Goal: Navigation & Orientation: Find specific page/section

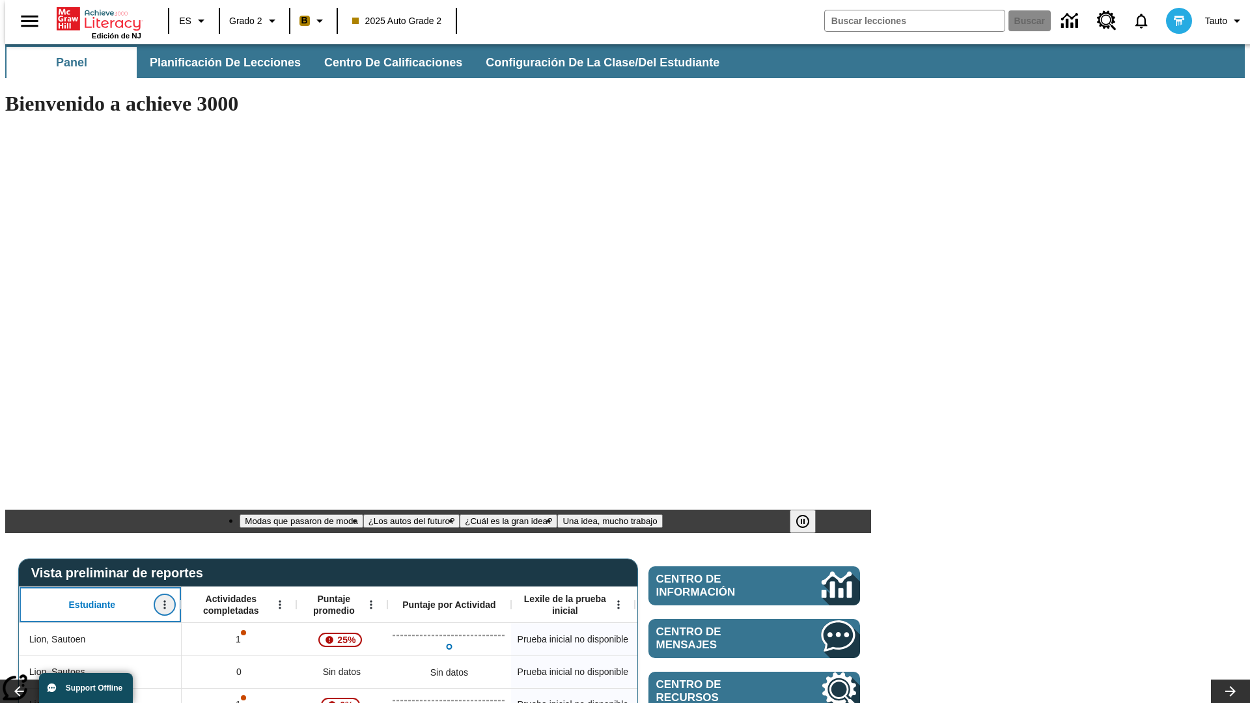
click at [163, 601] on icon "Abrir menú" at bounding box center [164, 605] width 2 height 8
click at [25, 389] on icon at bounding box center [24, 389] width 8 height 8
click at [163, 601] on icon "Estudiante, Abrir menú," at bounding box center [164, 605] width 2 height 8
click at [25, 389] on icon at bounding box center [24, 389] width 8 height 8
click at [279, 601] on icon "Abrir menú" at bounding box center [280, 605] width 2 height 8
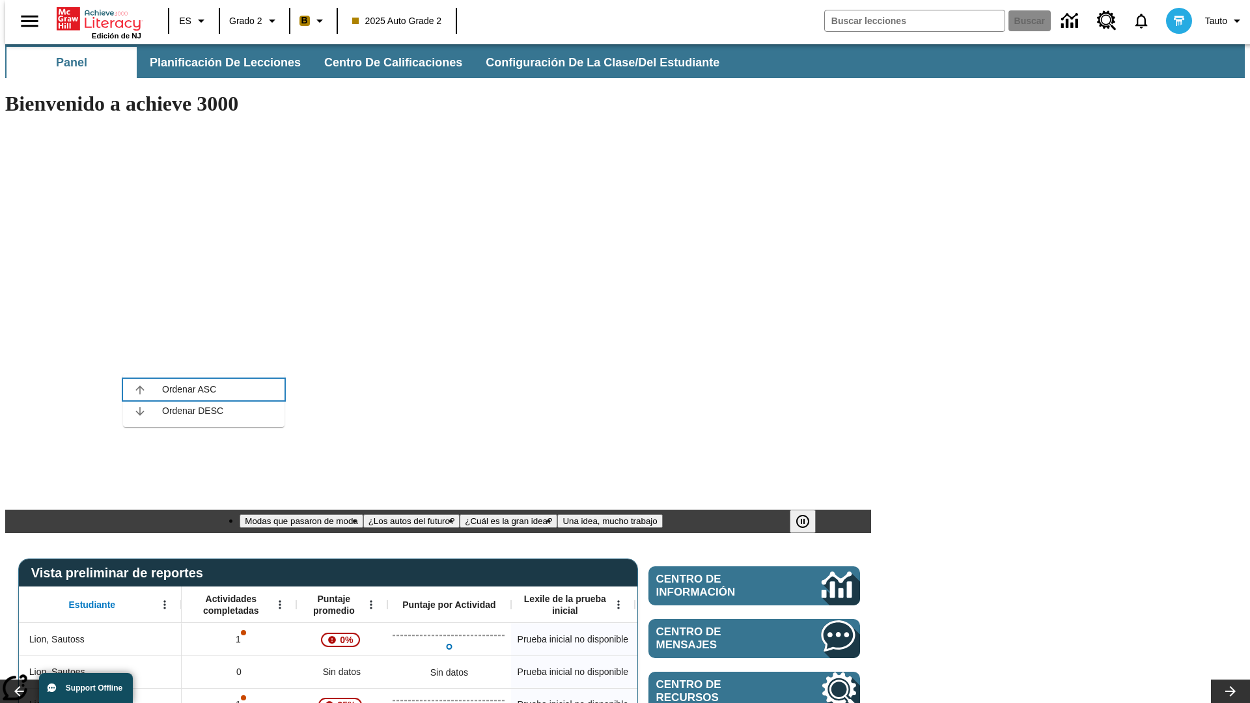
click at [140, 389] on icon at bounding box center [139, 389] width 8 height 8
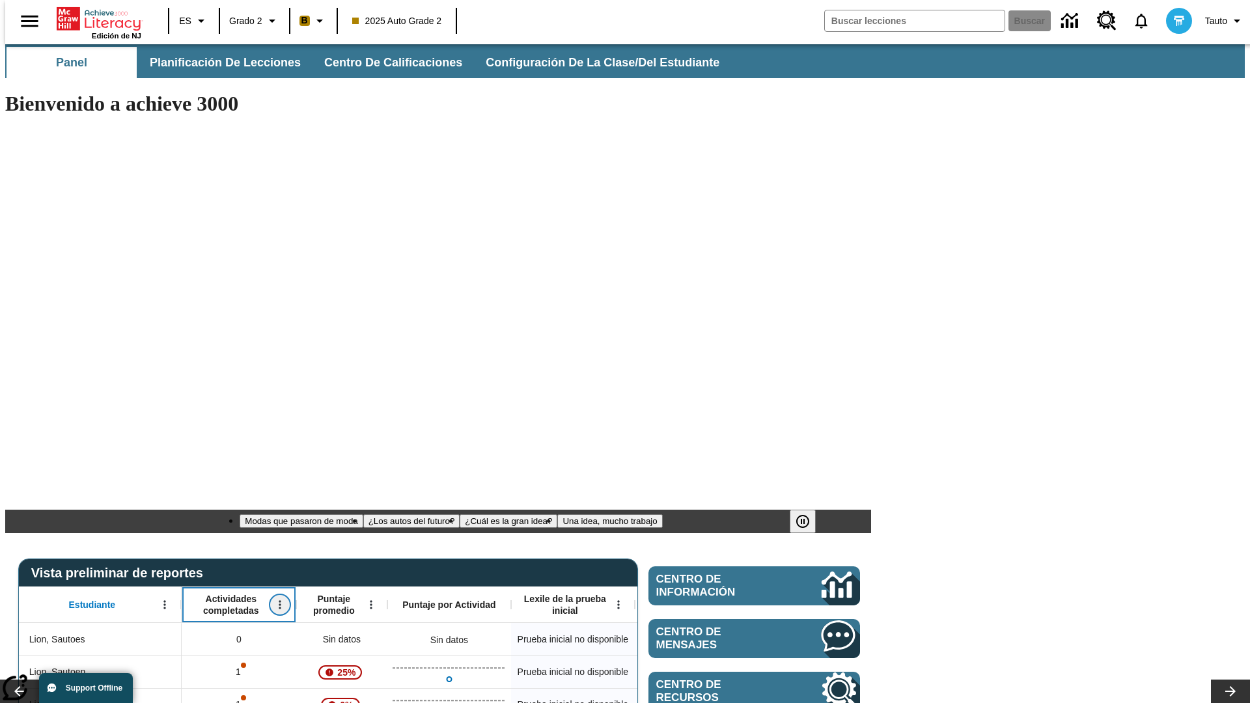
click at [279, 601] on icon "Actividades completadas, Abrir menú," at bounding box center [280, 605] width 2 height 8
click at [140, 389] on icon at bounding box center [139, 389] width 8 height 8
click at [370, 601] on icon "Abrir menú" at bounding box center [371, 605] width 2 height 8
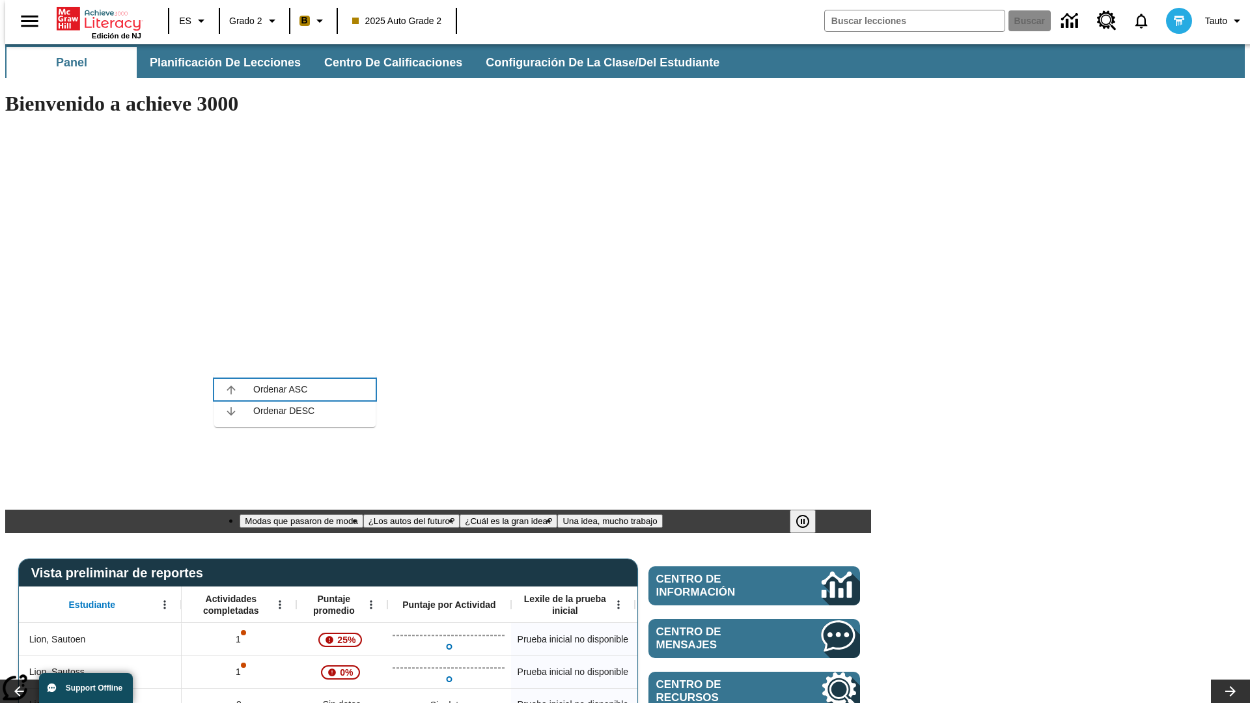
click at [231, 389] on icon at bounding box center [231, 389] width 8 height 8
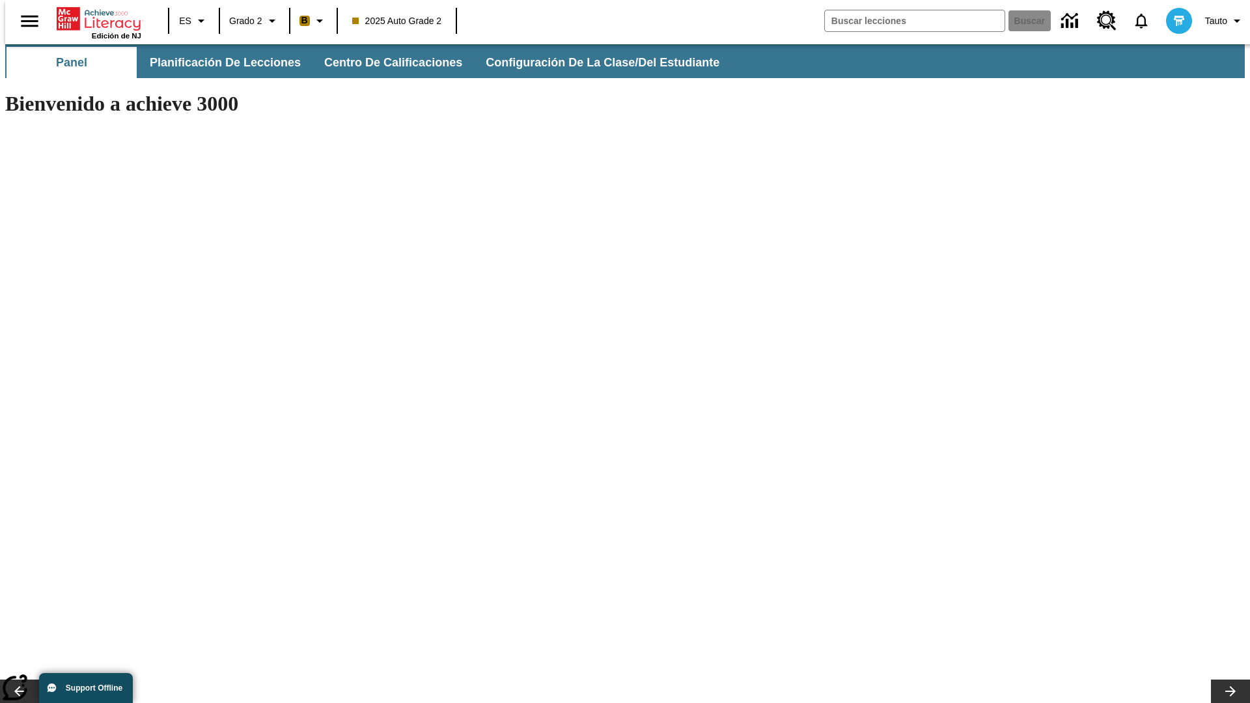
click at [221, 389] on icon at bounding box center [221, 389] width 8 height 8
